Goal: Information Seeking & Learning: Learn about a topic

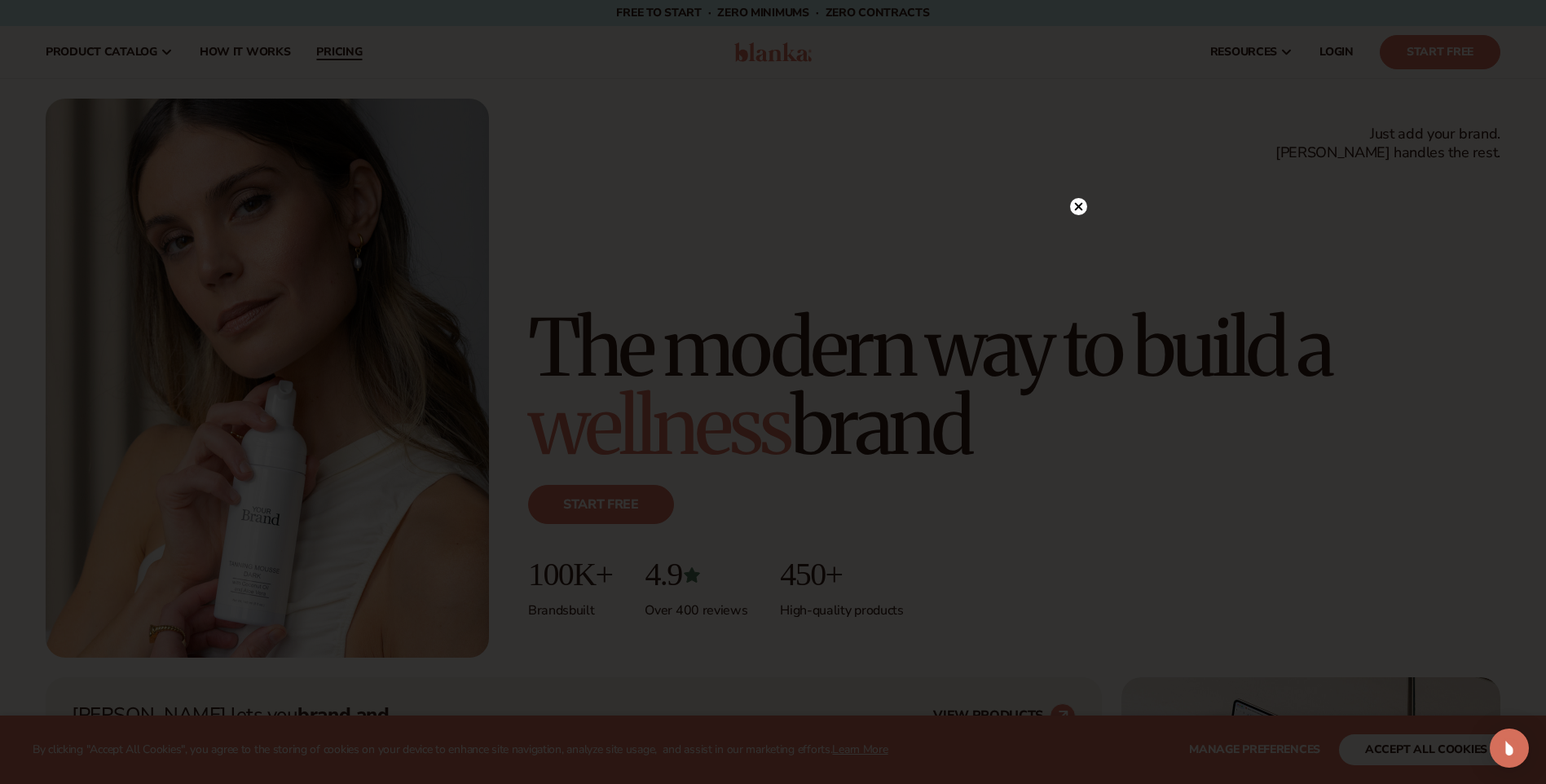
click at [322, 50] on div at bounding box center [773, 392] width 1546 height 784
click at [1069, 198] on circle at bounding box center [1070, 207] width 17 height 17
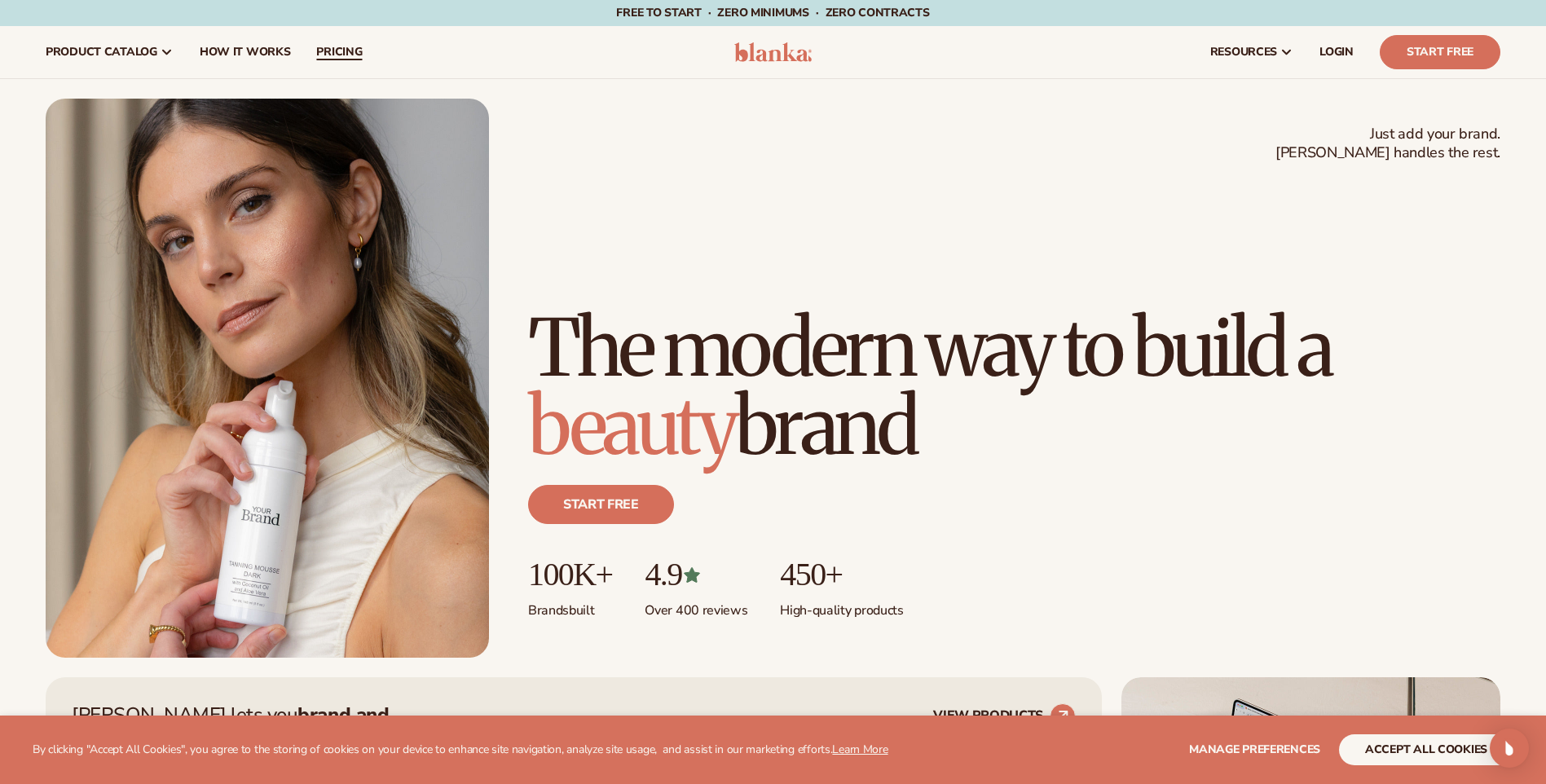
click at [344, 54] on span "pricing" at bounding box center [339, 53] width 46 height 13
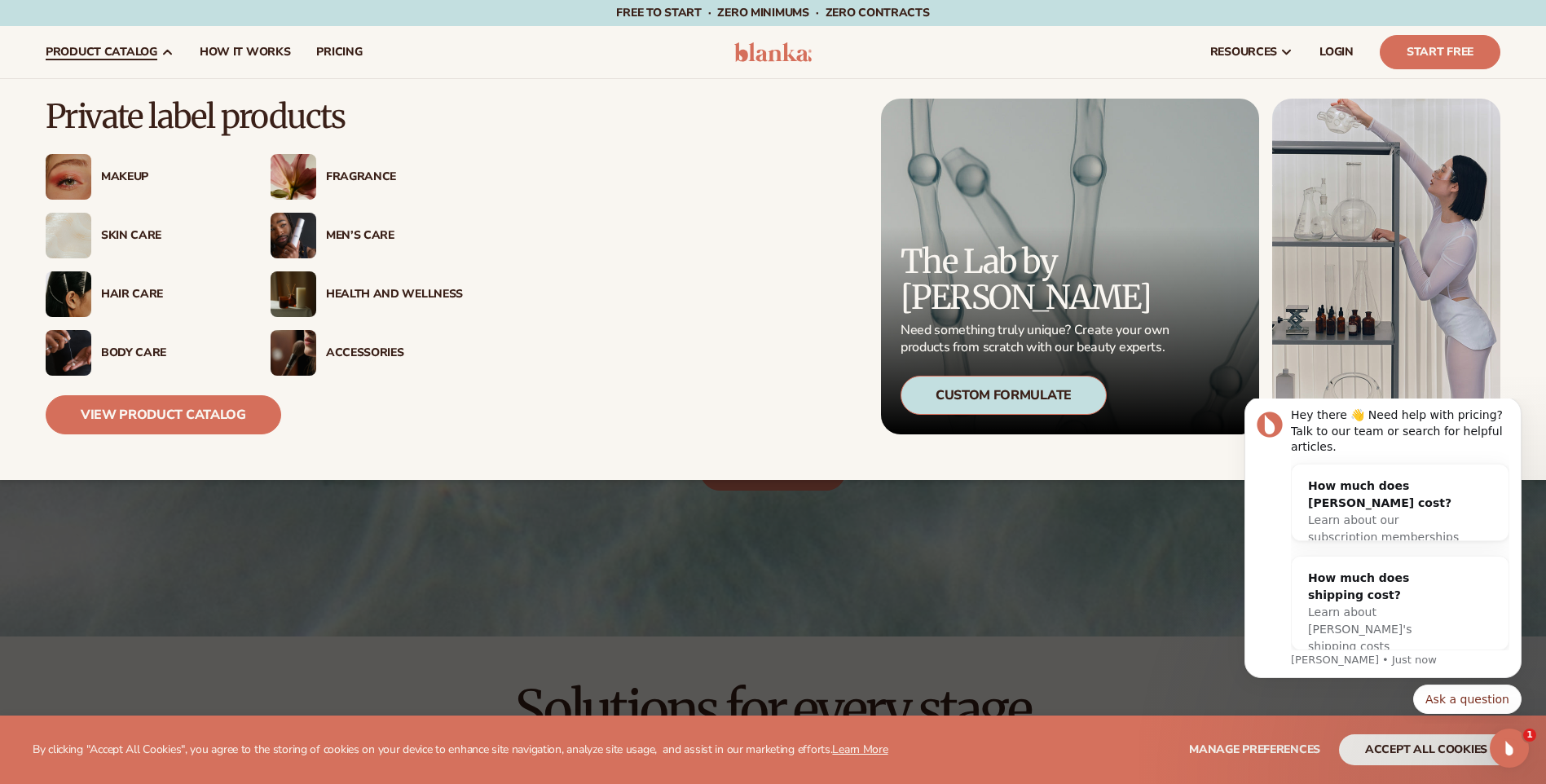
click at [96, 184] on div "Makeup" at bounding box center [164, 177] width 146 height 13
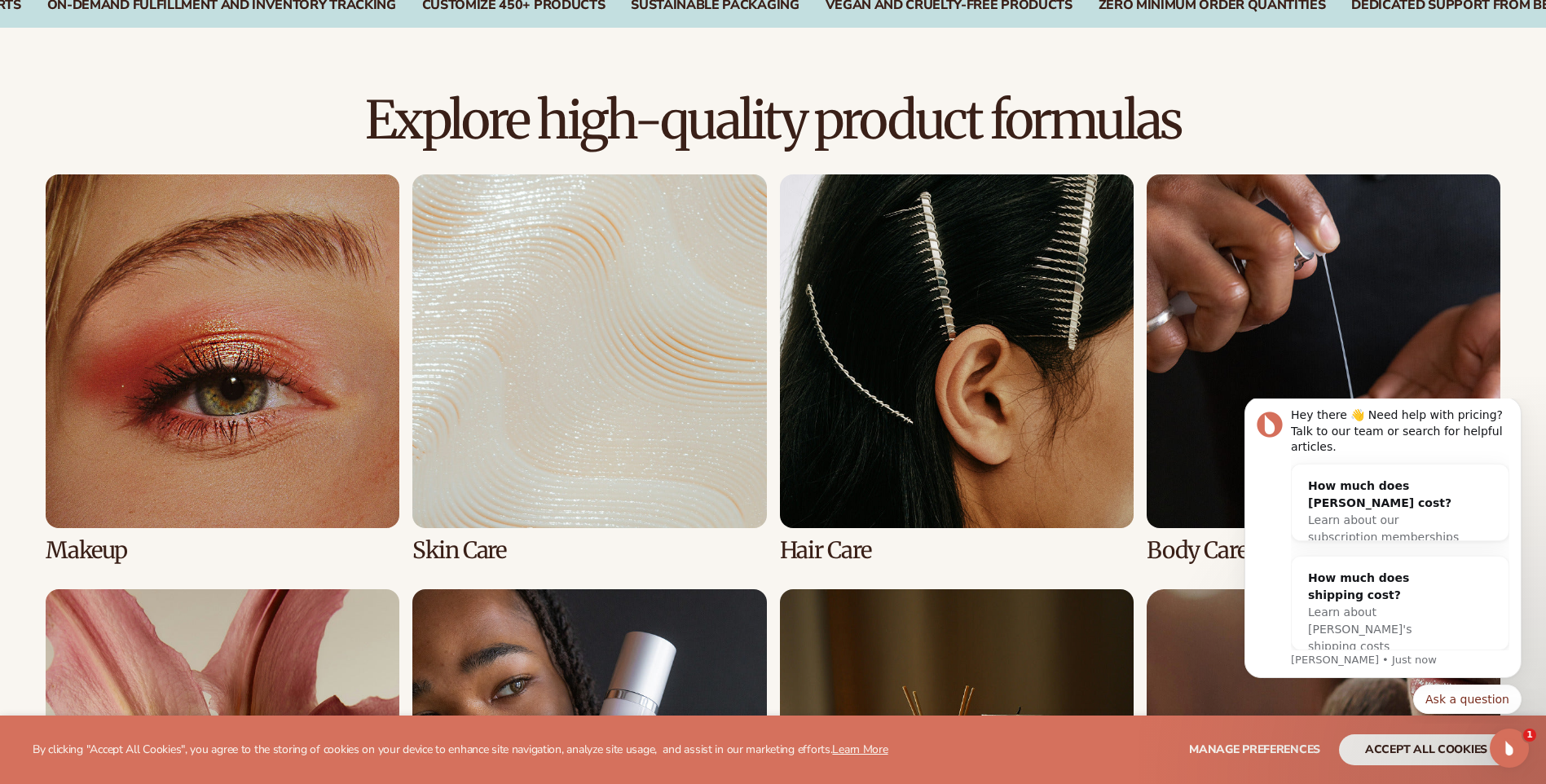
scroll to position [1060, 0]
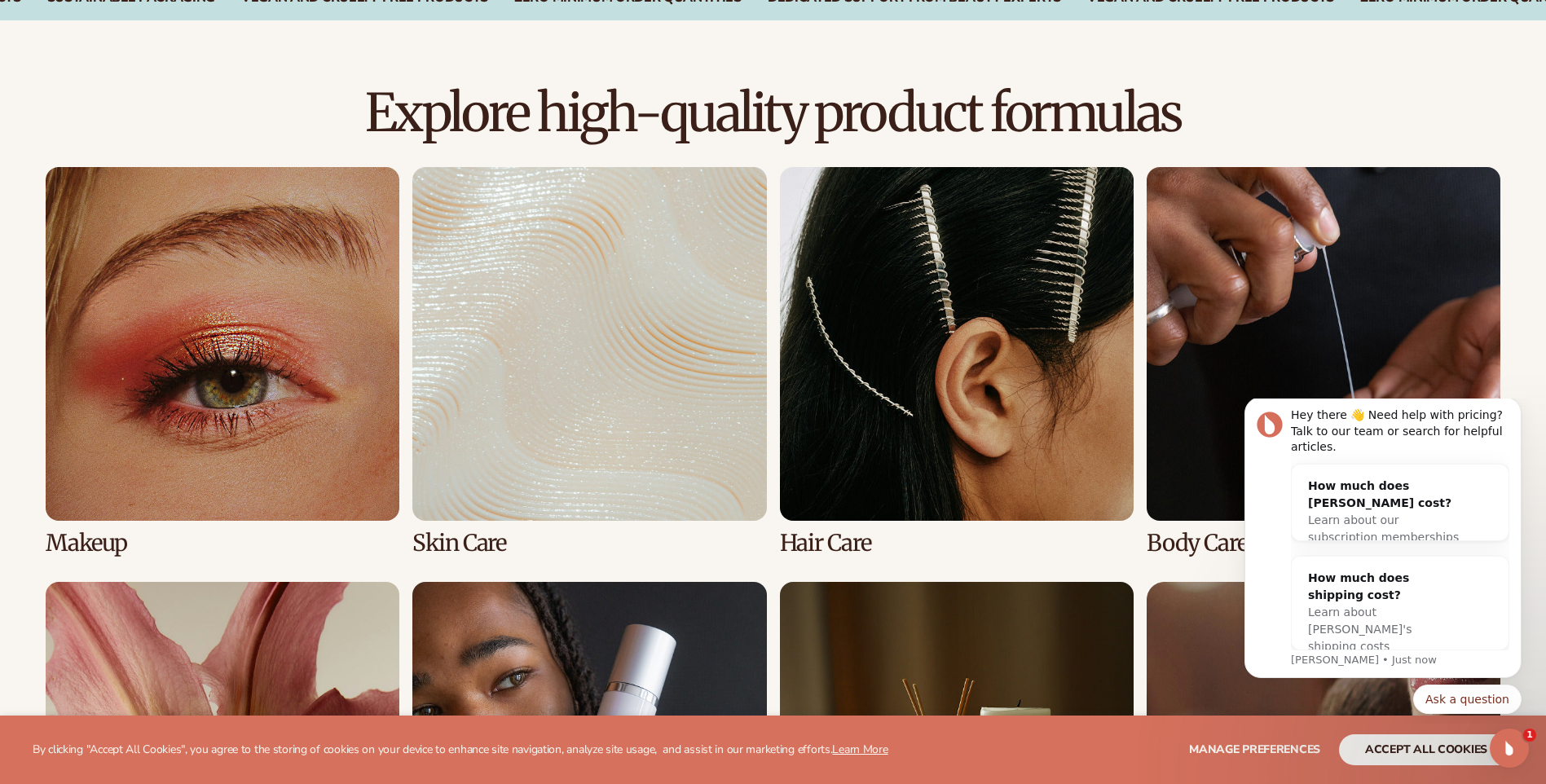
click at [304, 366] on link "1 / 8" at bounding box center [222, 361] width 353 height 389
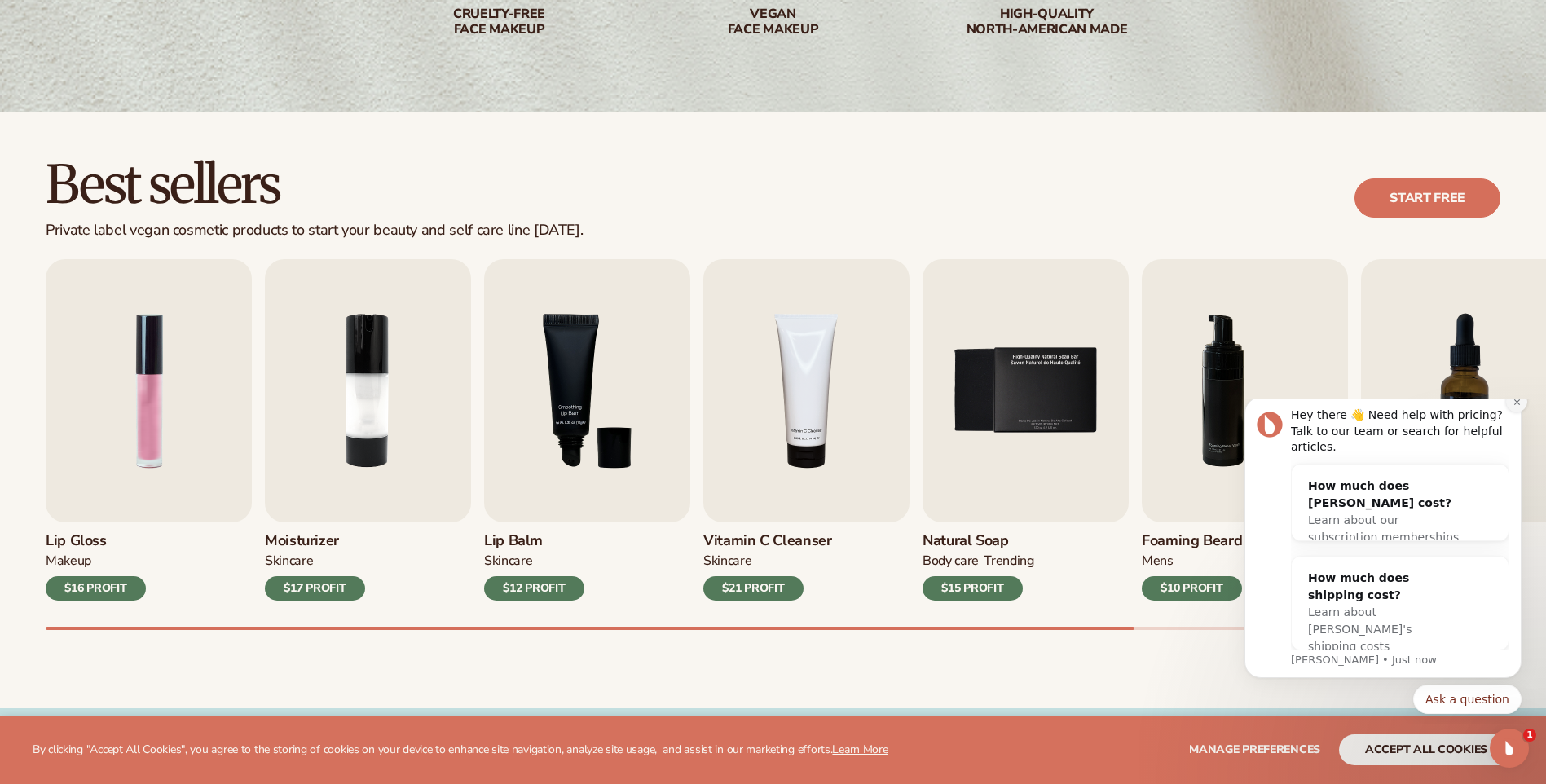
click at [1518, 407] on icon "Dismiss notification" at bounding box center [1516, 401] width 9 height 9
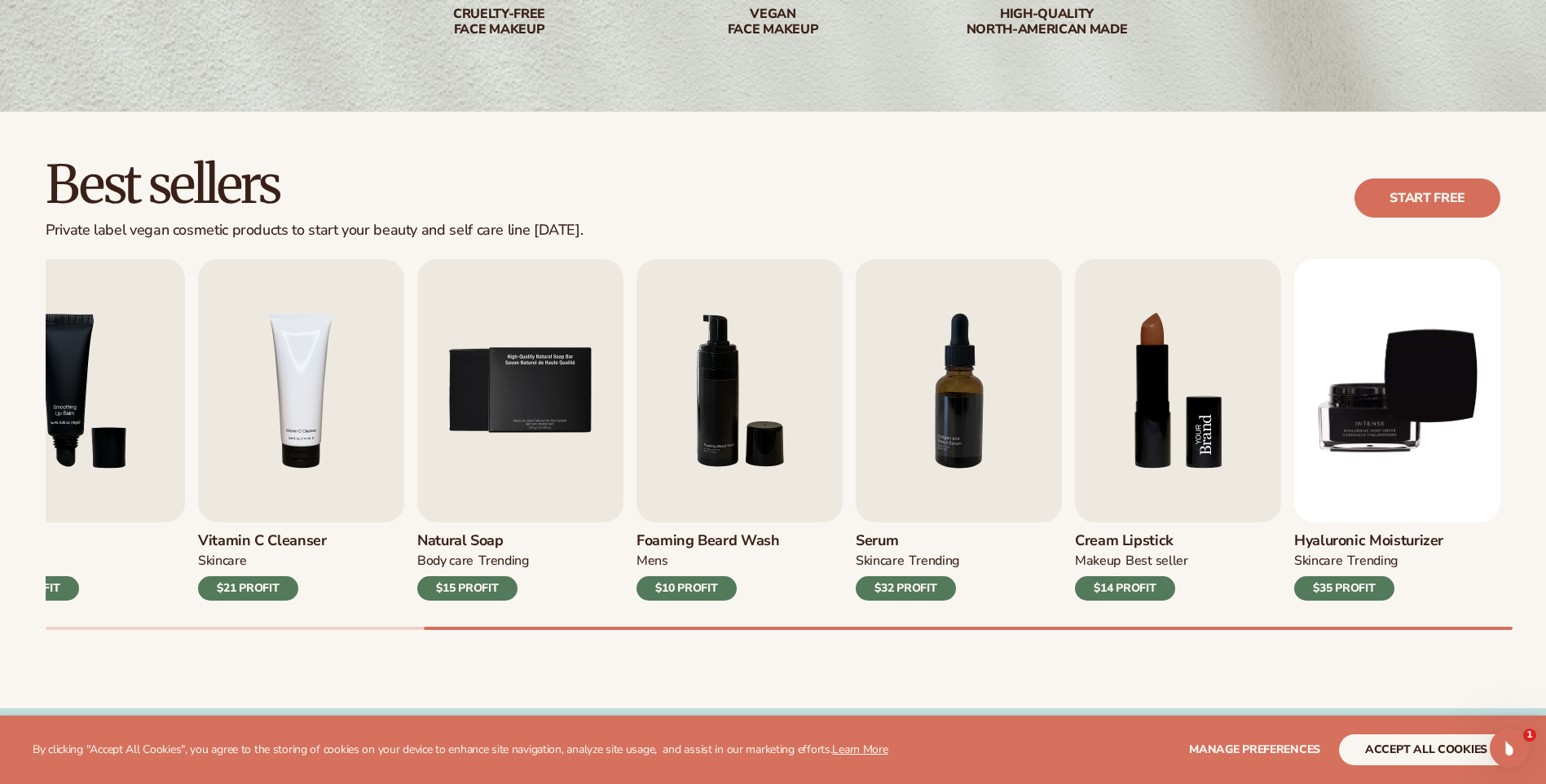
click at [1150, 421] on img "8 / 9" at bounding box center [1177, 391] width 206 height 263
click at [1192, 447] on img "8 / 9" at bounding box center [1177, 391] width 206 height 263
click at [1123, 561] on div "MAKEUP BEST SELLER" at bounding box center [1131, 564] width 113 height 24
click at [1117, 594] on div "$14 PROFIT" at bounding box center [1125, 589] width 101 height 25
click at [1186, 349] on img "8 / 9" at bounding box center [1177, 391] width 206 height 263
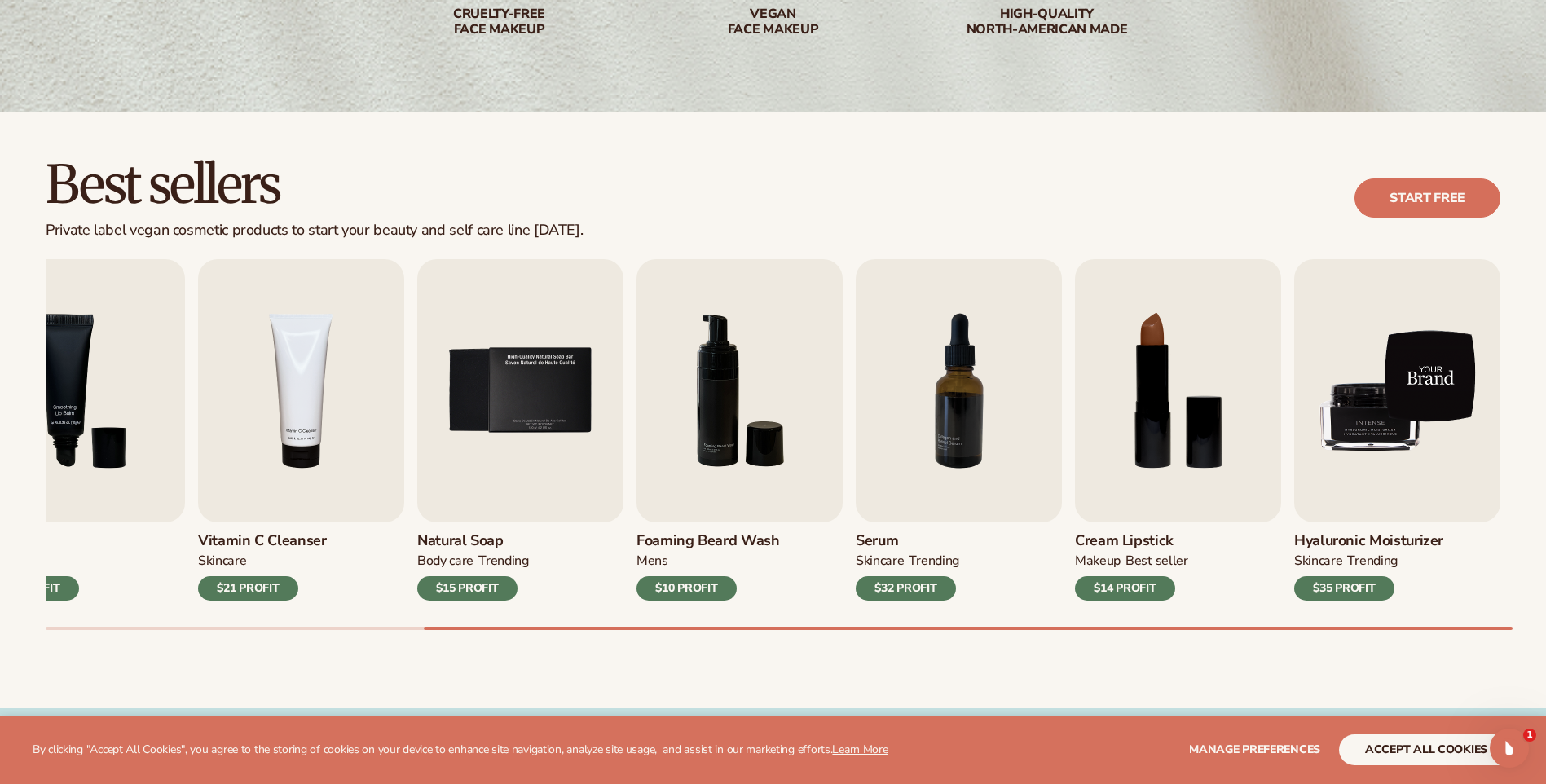
click at [1402, 381] on img "9 / 9" at bounding box center [1397, 391] width 206 height 263
click at [1376, 419] on img "9 / 9" at bounding box center [1397, 391] width 206 height 263
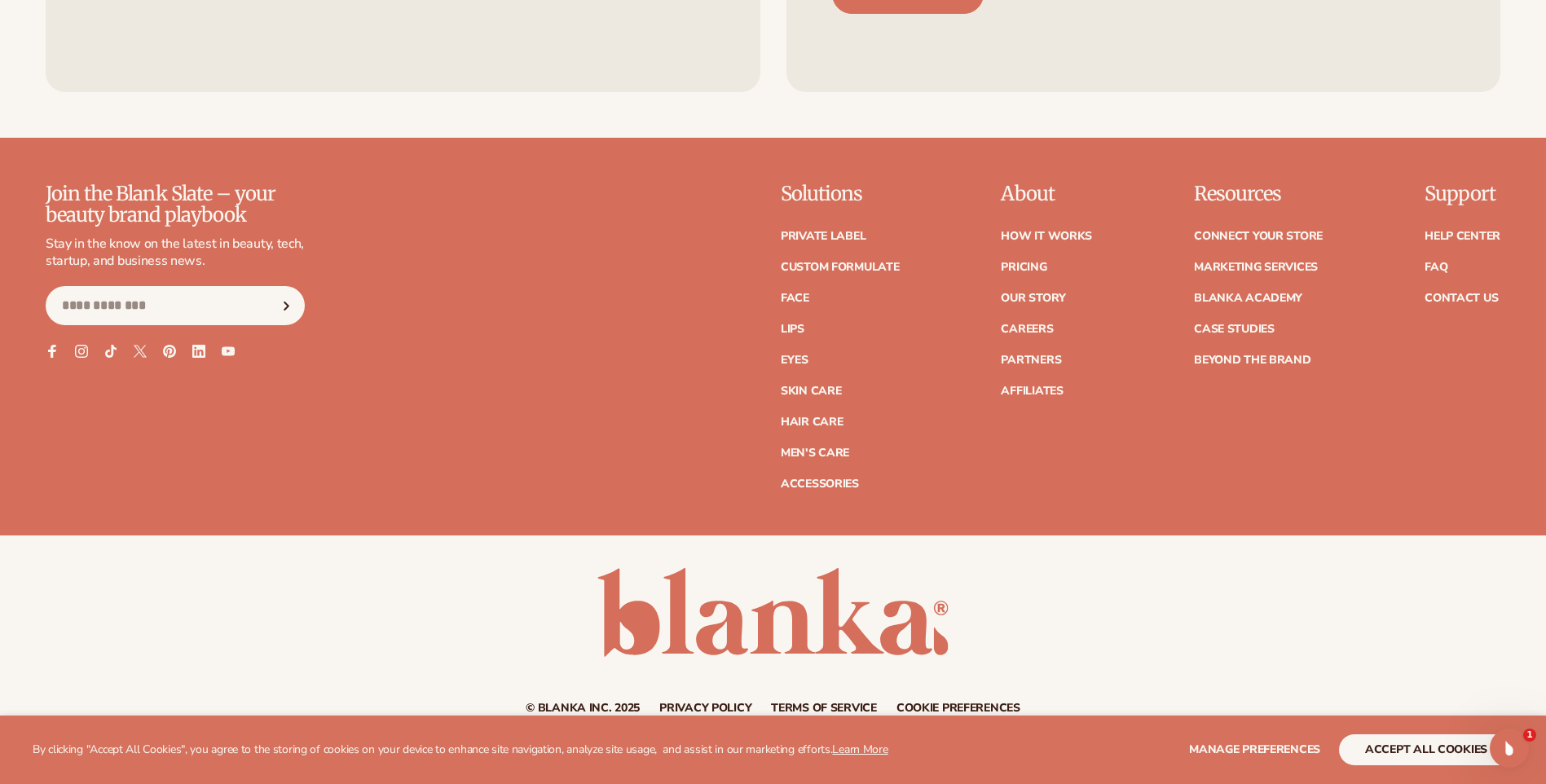
scroll to position [3470, 0]
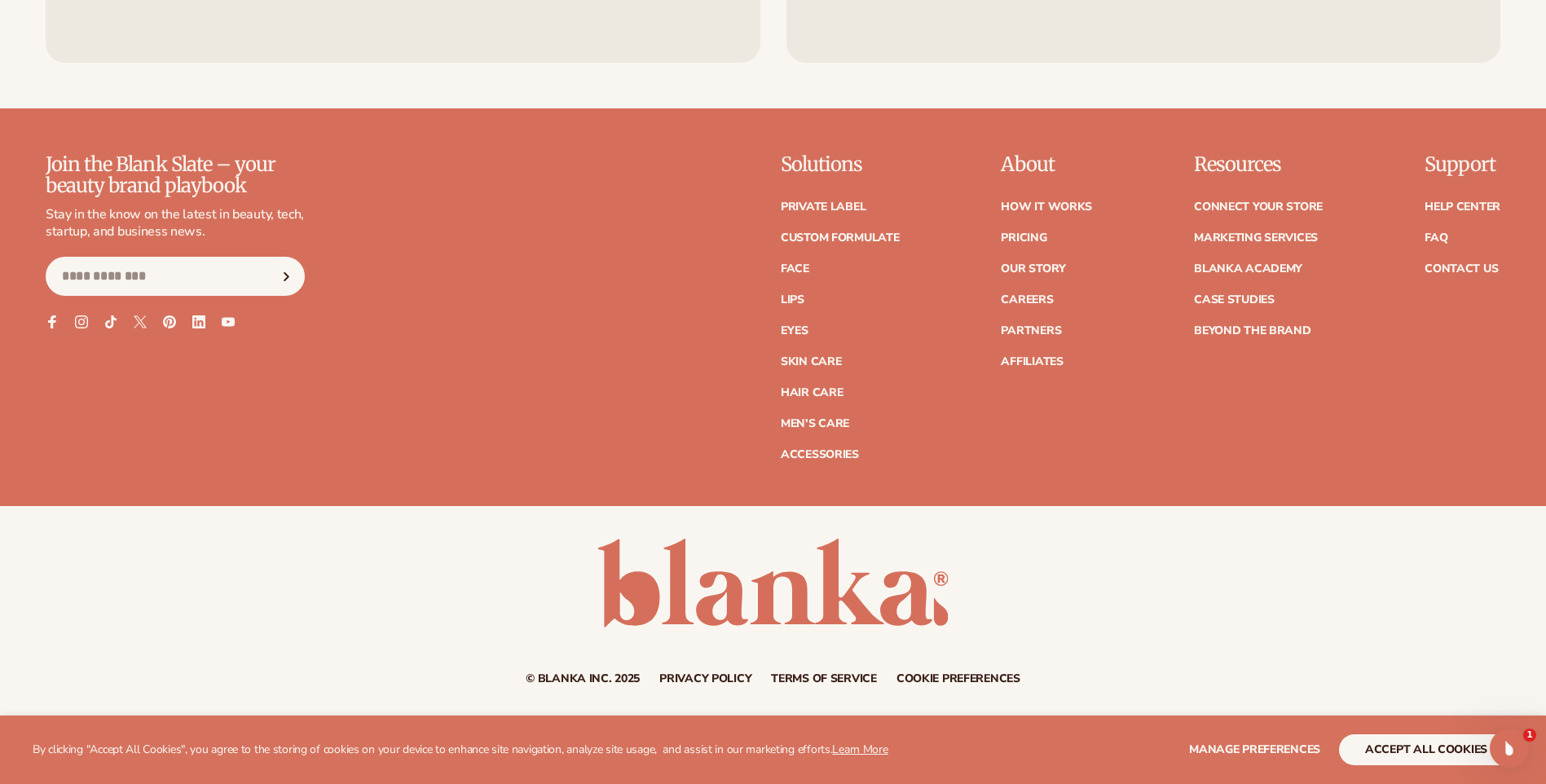
click at [814, 352] on ul "Private label Custom formulate Face Lips Eyes Skin Care" at bounding box center [840, 323] width 119 height 276
click at [815, 356] on link "Skin Care" at bounding box center [810, 362] width 60 height 11
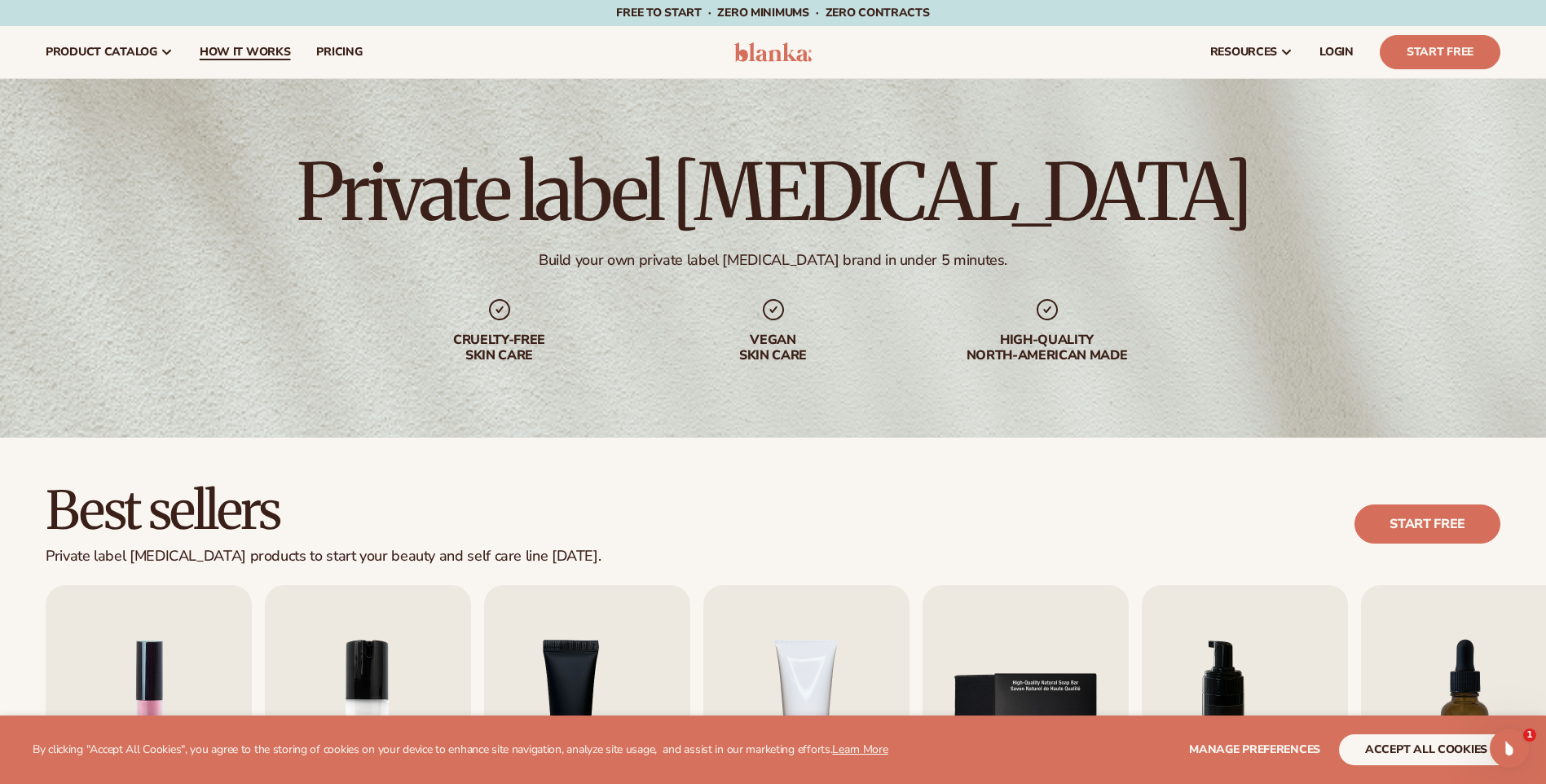
click at [263, 56] on span "How It Works" at bounding box center [245, 53] width 91 height 13
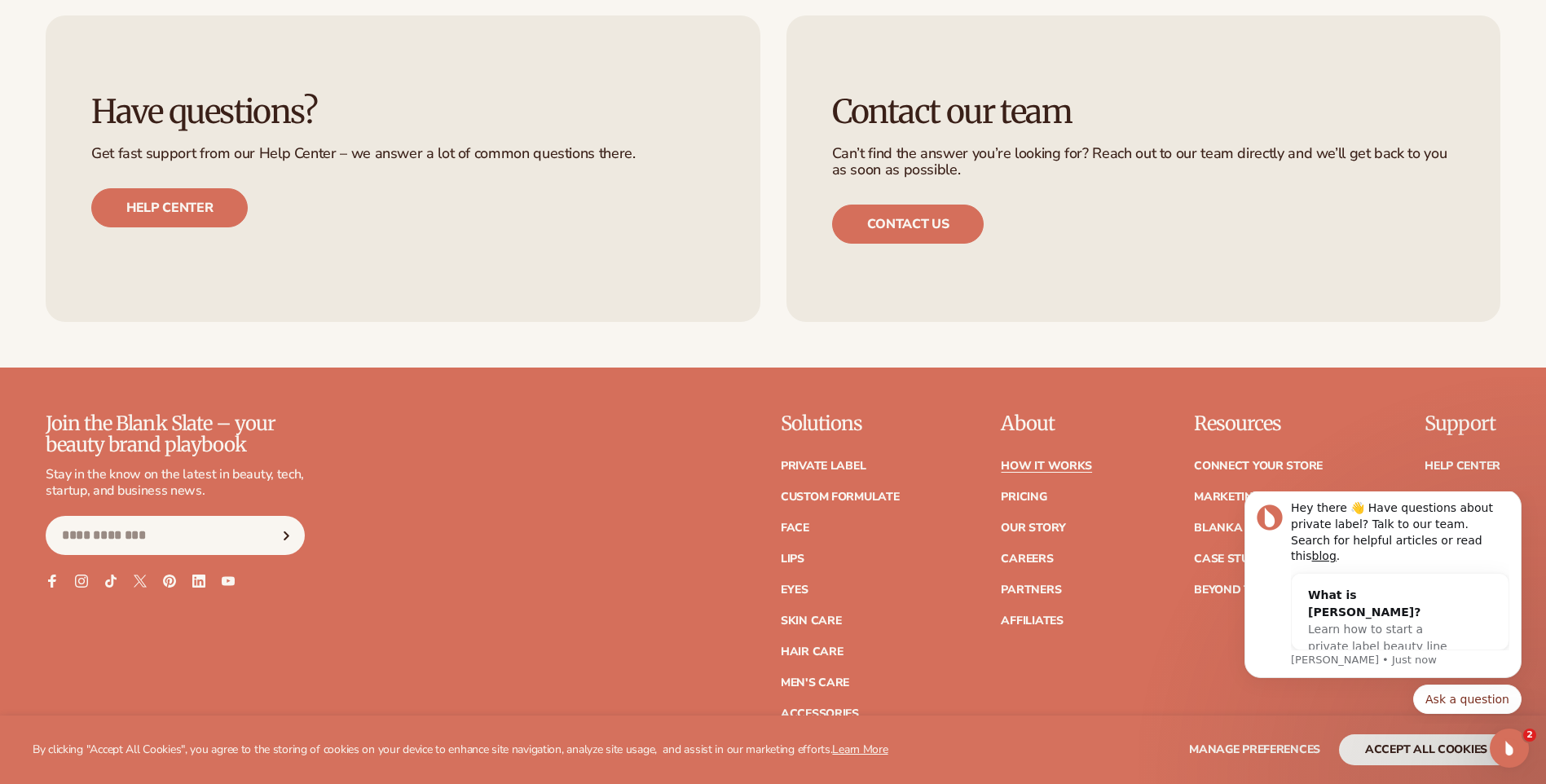
scroll to position [4242, 0]
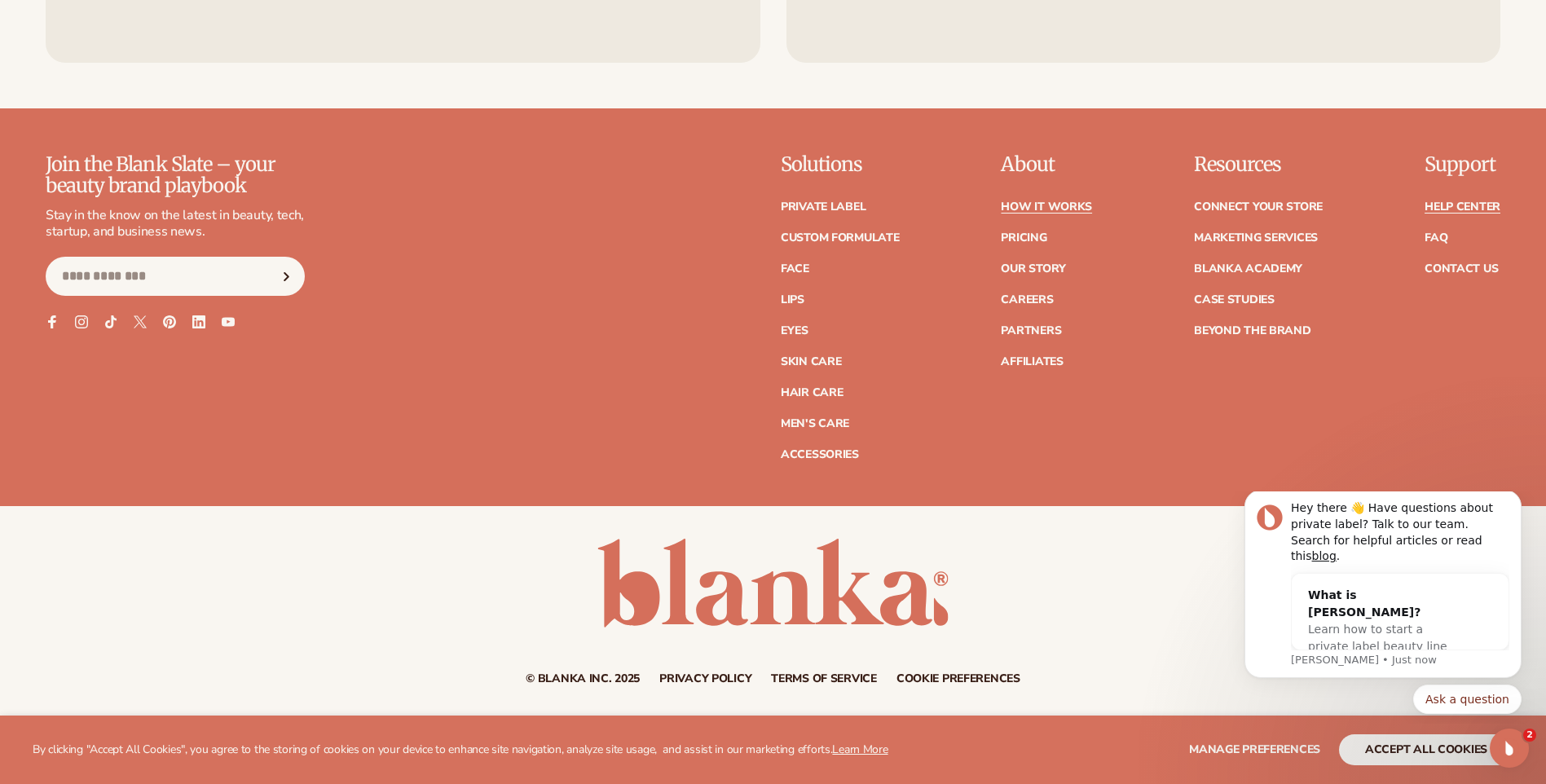
click at [1437, 202] on link "Help Center" at bounding box center [1462, 207] width 76 height 11
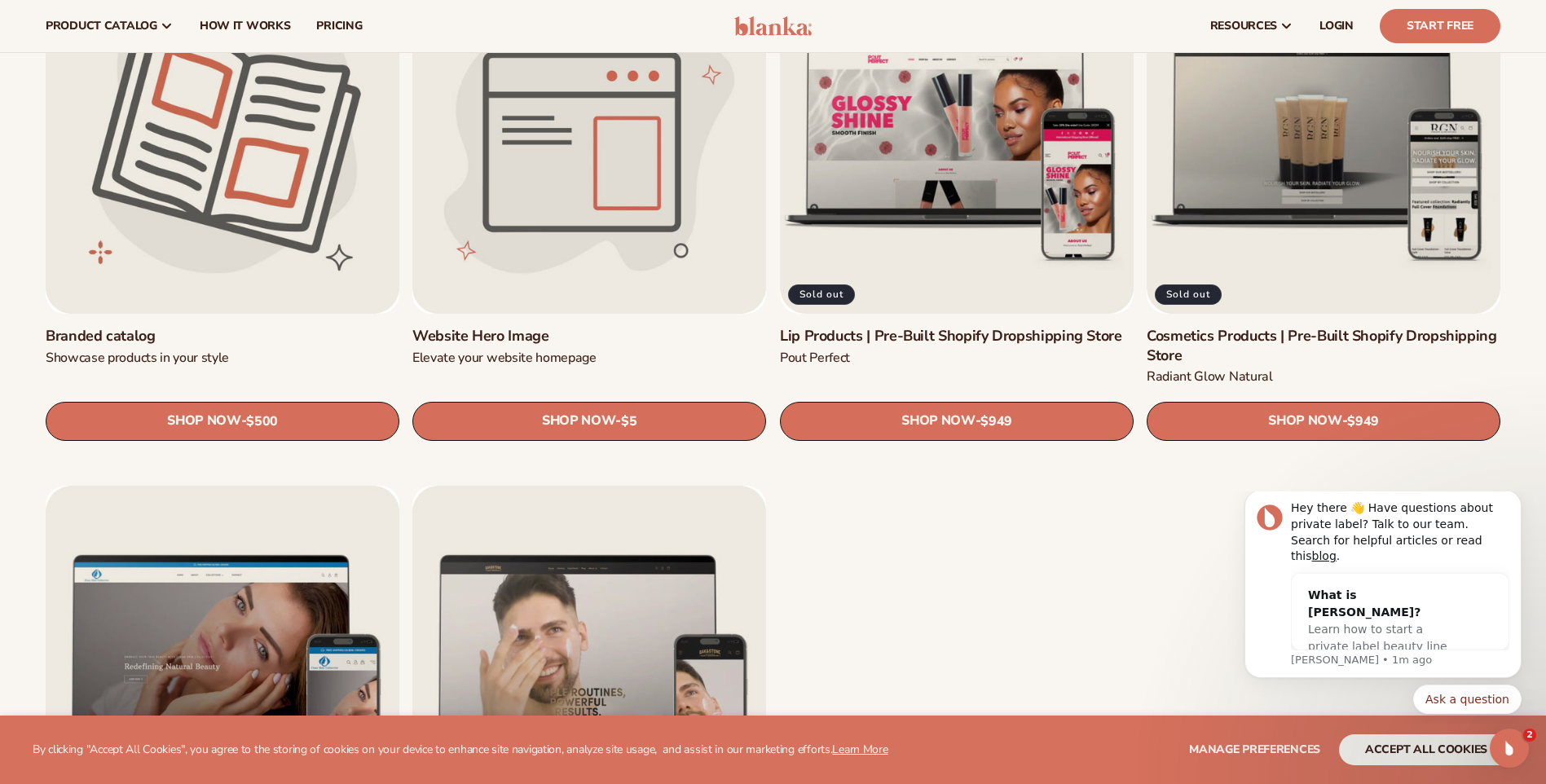
scroll to position [2118, 0]
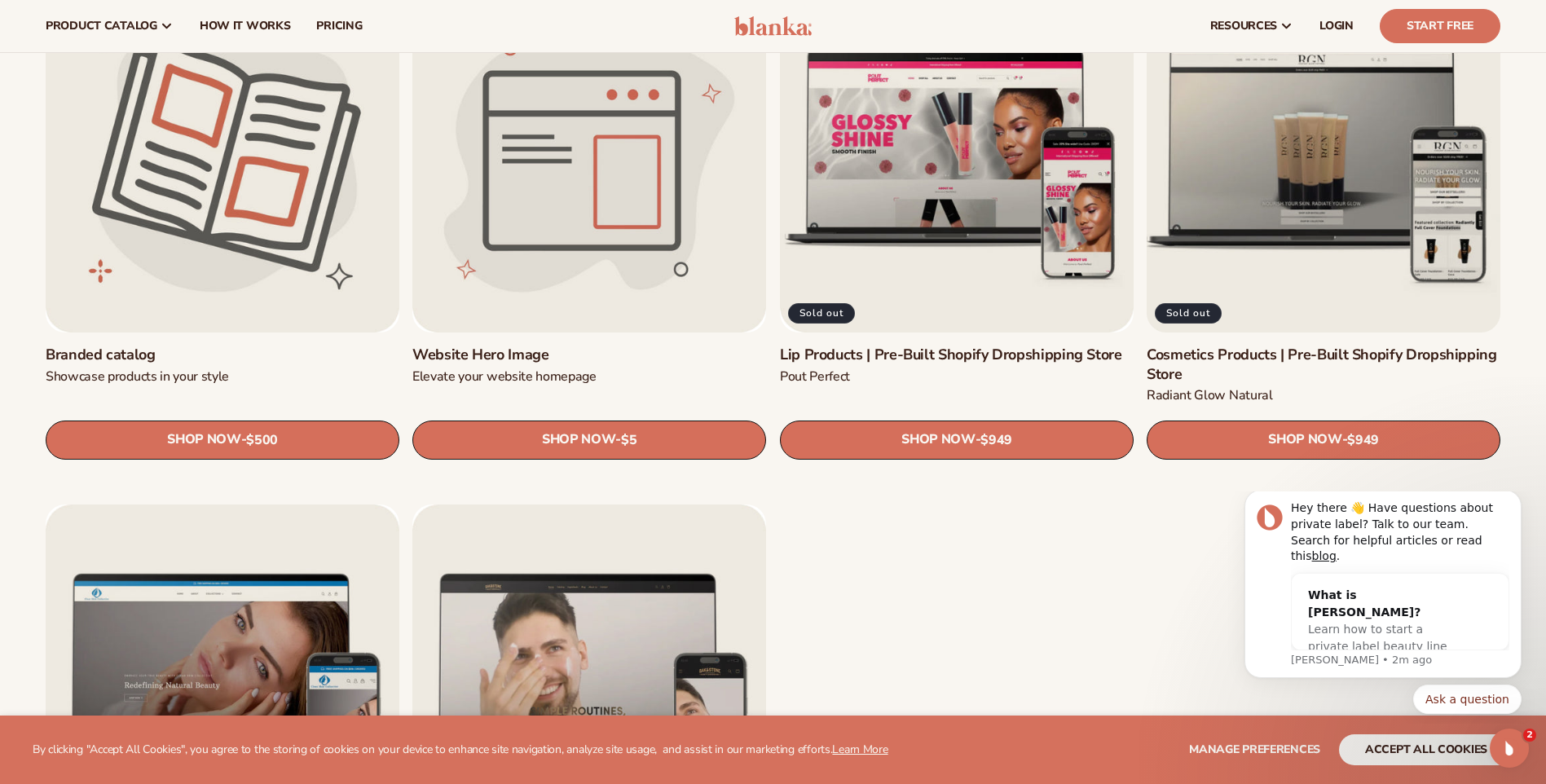
click at [1337, 346] on link "Cosmetics Products | Pre-Built Shopify Dropshipping Store" at bounding box center [1323, 365] width 353 height 38
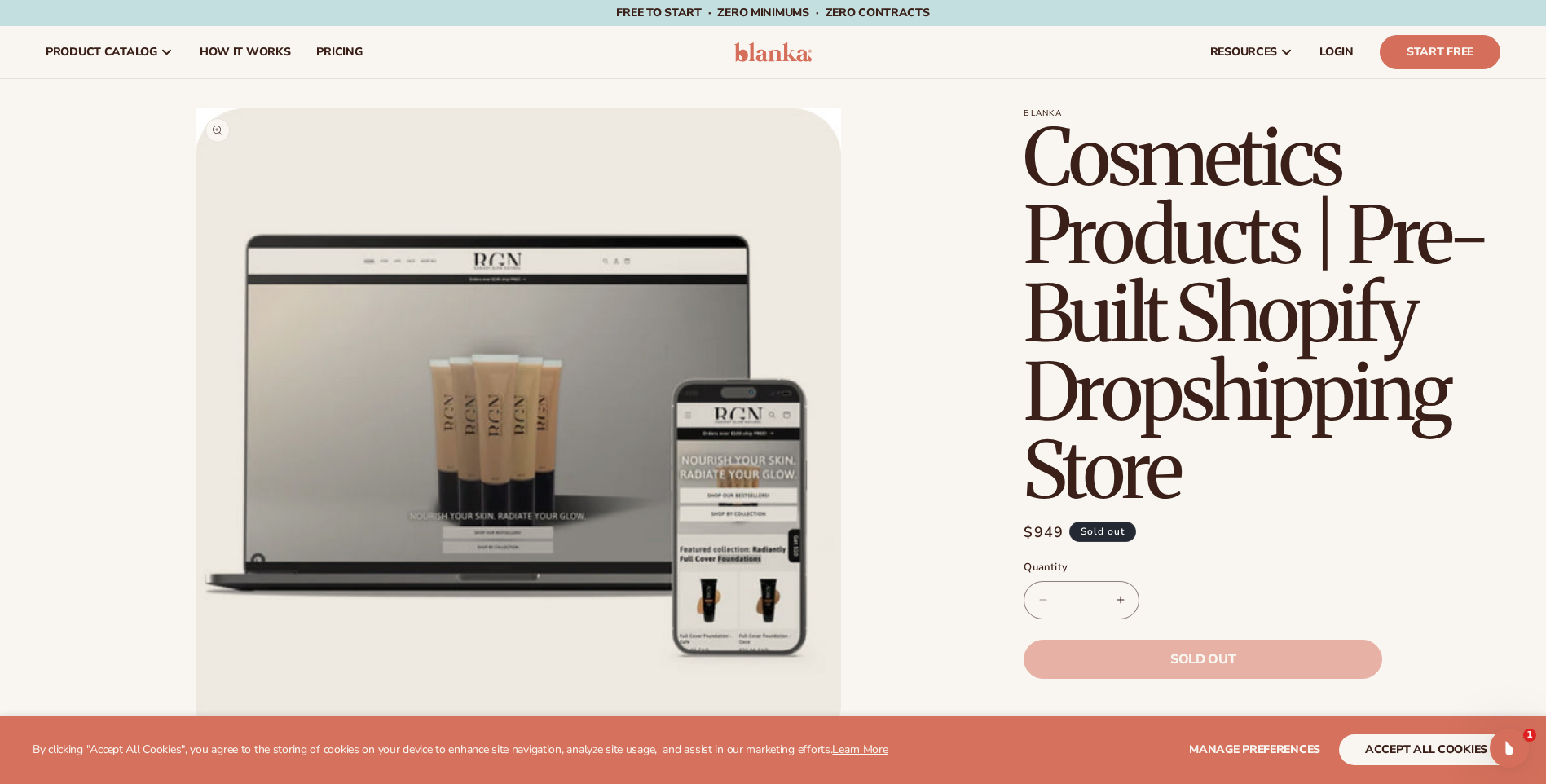
click at [195, 753] on button "Open media 1 in modal" at bounding box center [195, 753] width 0 height 0
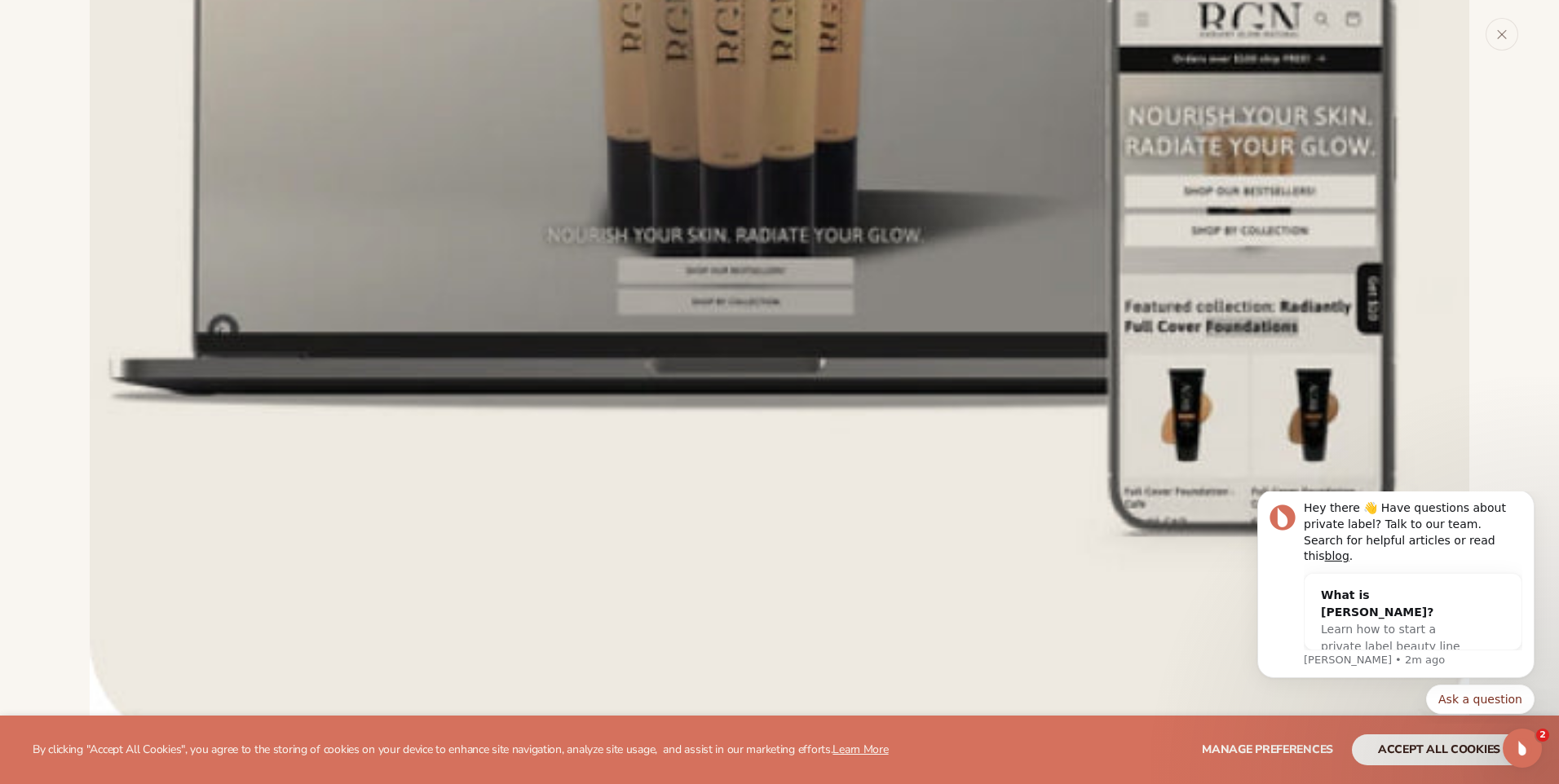
scroll to position [668, 0]
